Goal: Task Accomplishment & Management: Use online tool/utility

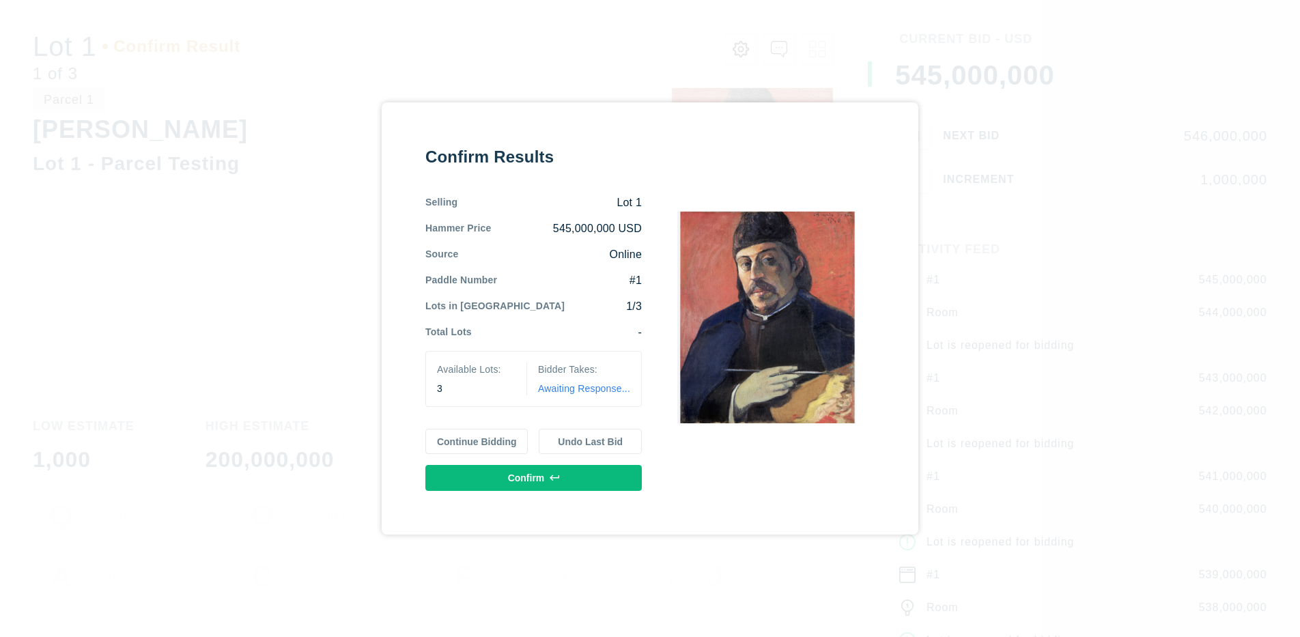
click at [477, 441] on button "Continue Bidding" at bounding box center [476, 442] width 103 height 26
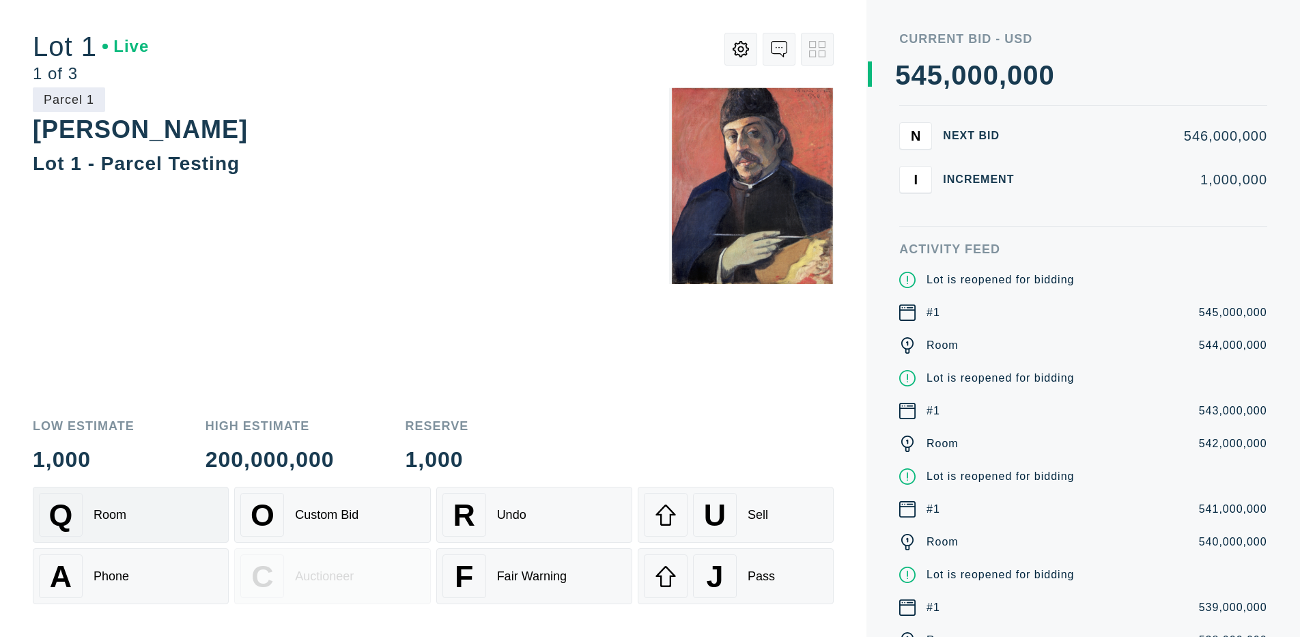
click at [130, 515] on div "Q Room" at bounding box center [131, 515] width 184 height 44
